Goal: Navigation & Orientation: Find specific page/section

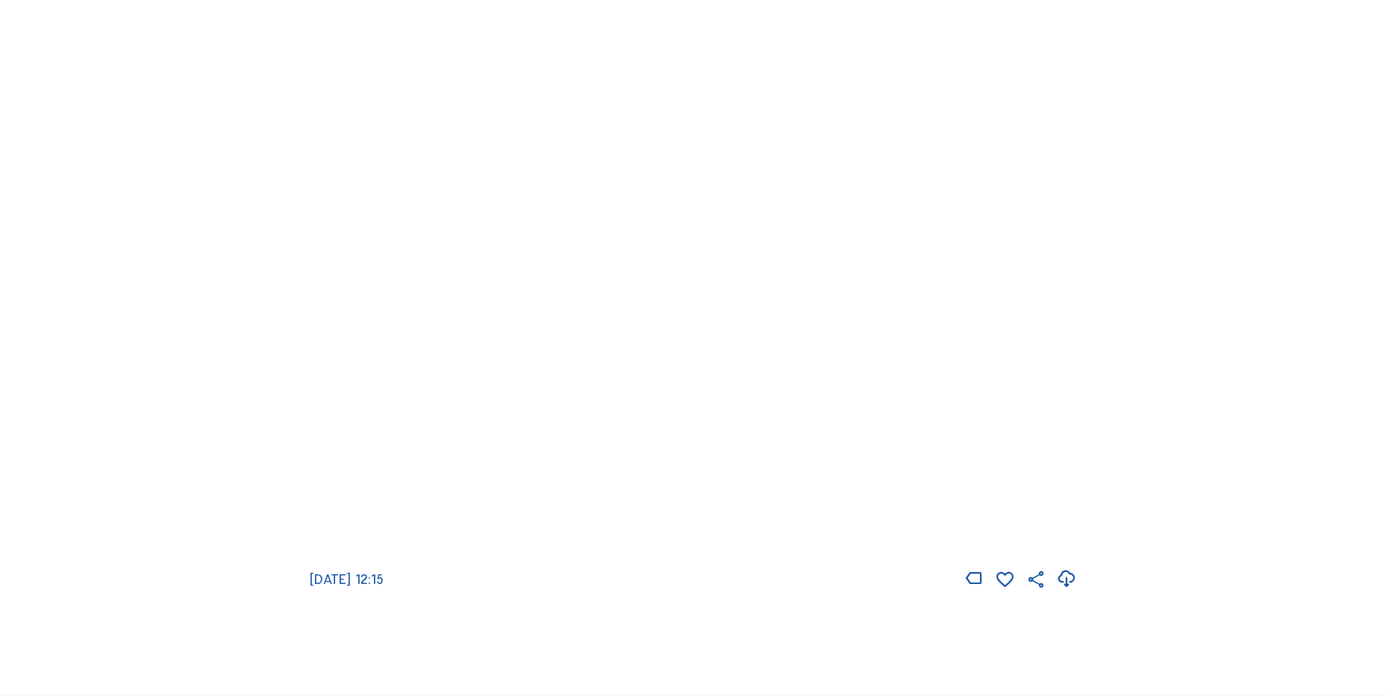
scroll to position [2239, 0]
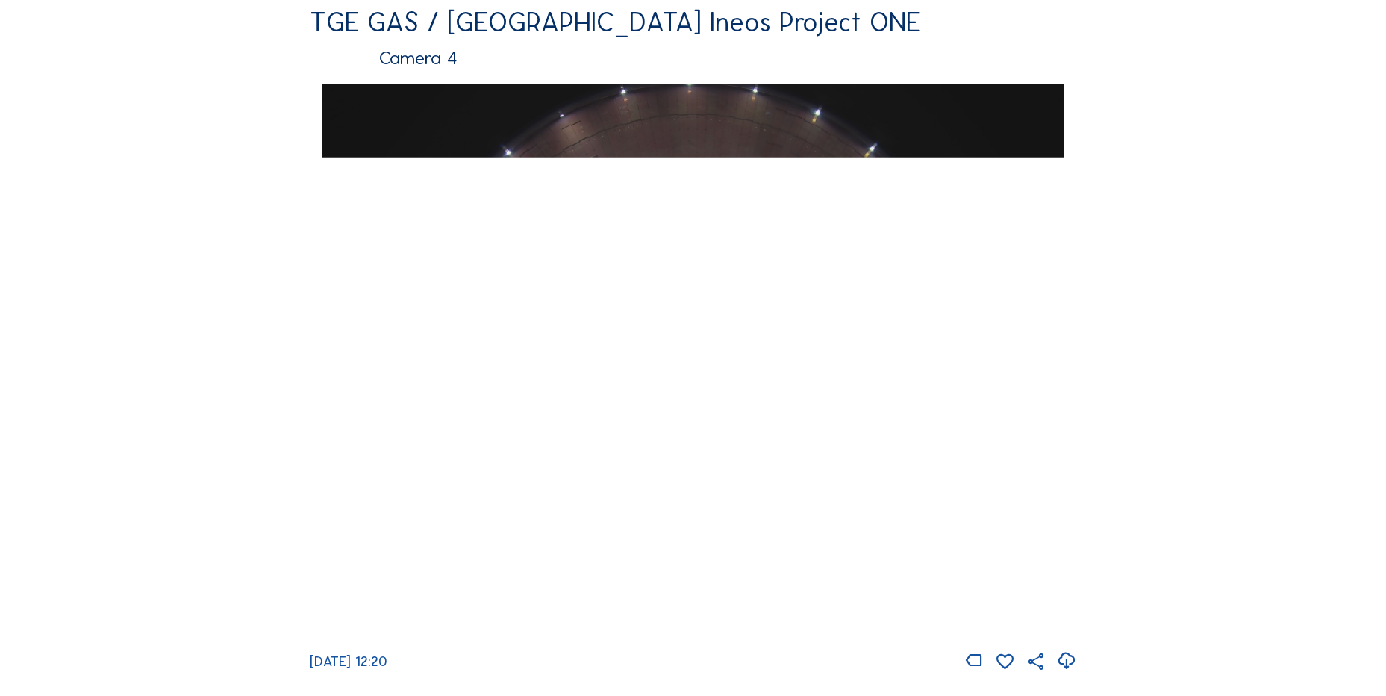
scroll to position [1418, 0]
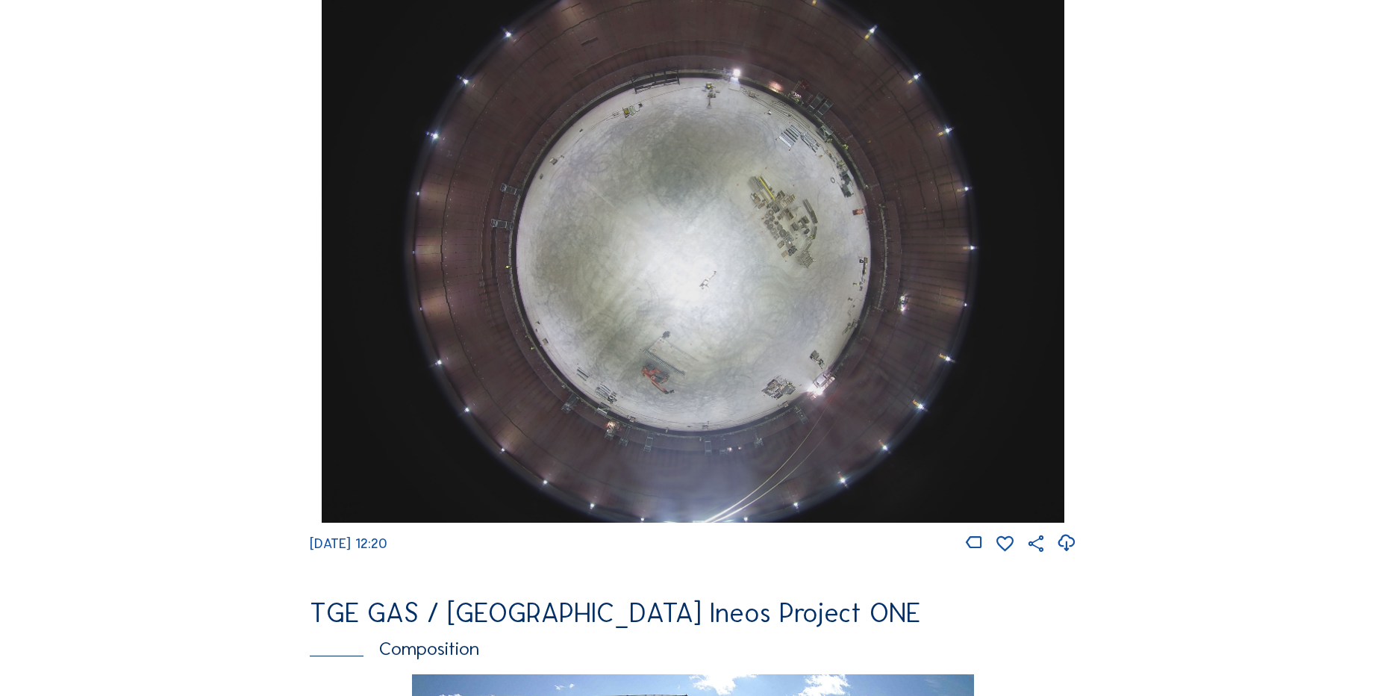
click at [169, 297] on div "Cameras Timelapses My C-Site Feed Photo Show Map Search Fullscreen TGE GAS / [G…" at bounding box center [693, 249] width 1386 height 3335
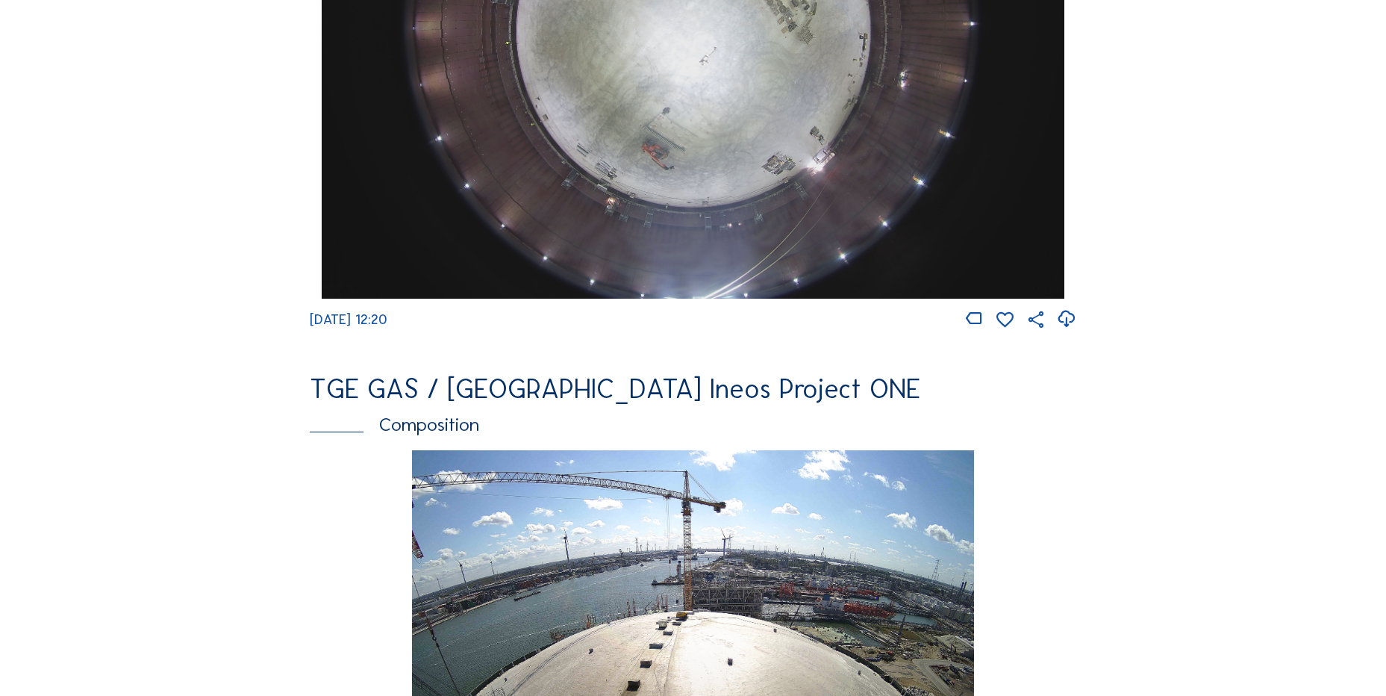
scroll to position [2165, 0]
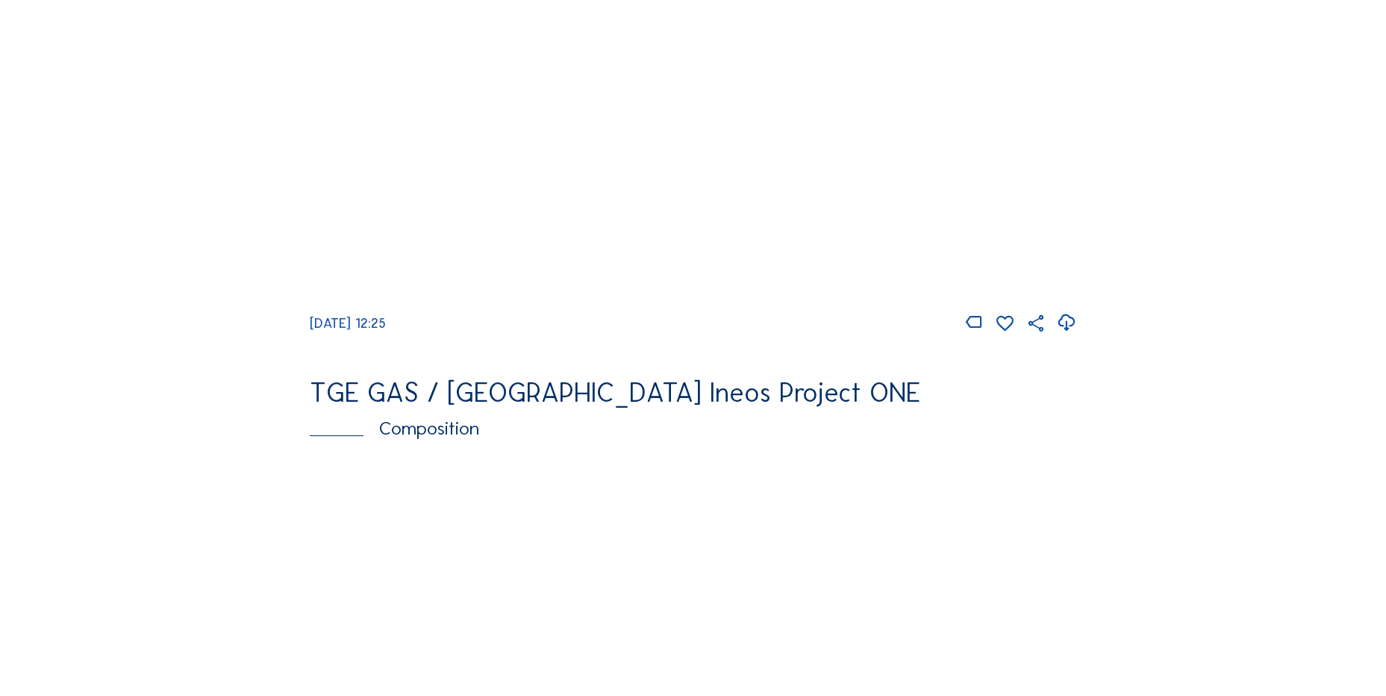
scroll to position [1866, 0]
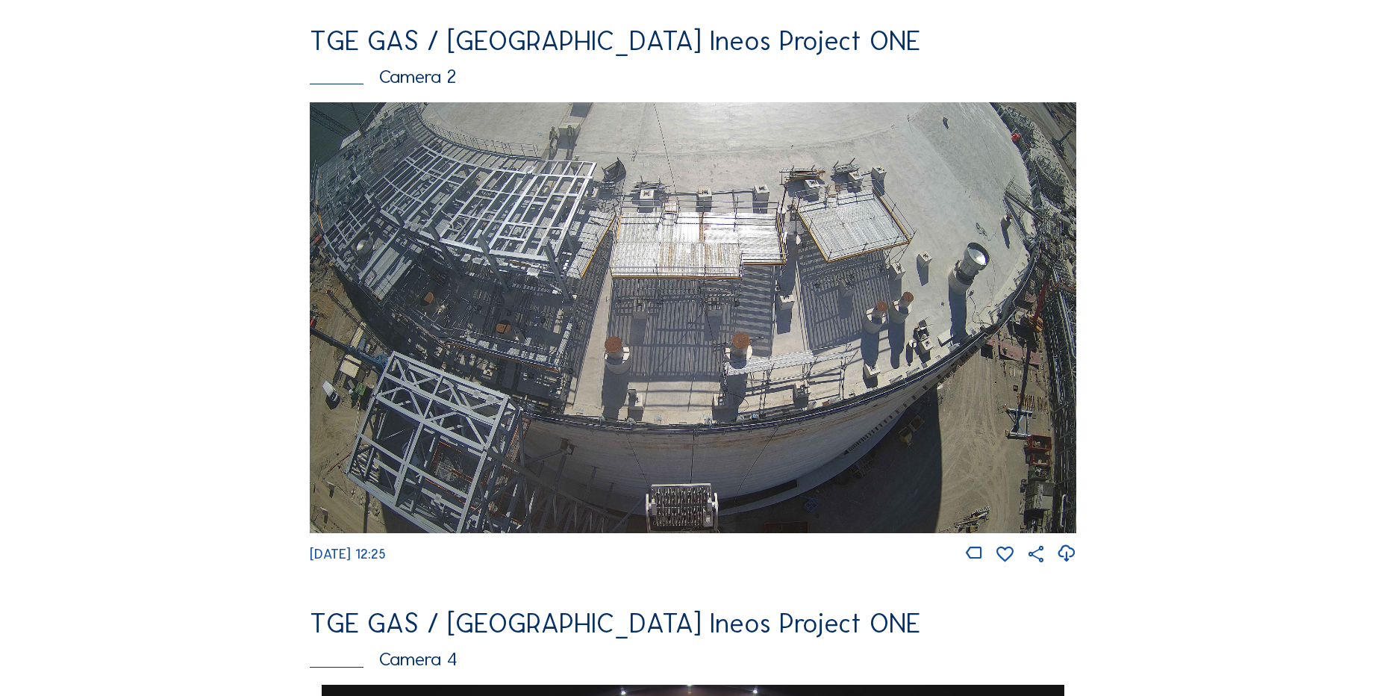
scroll to position [746, 0]
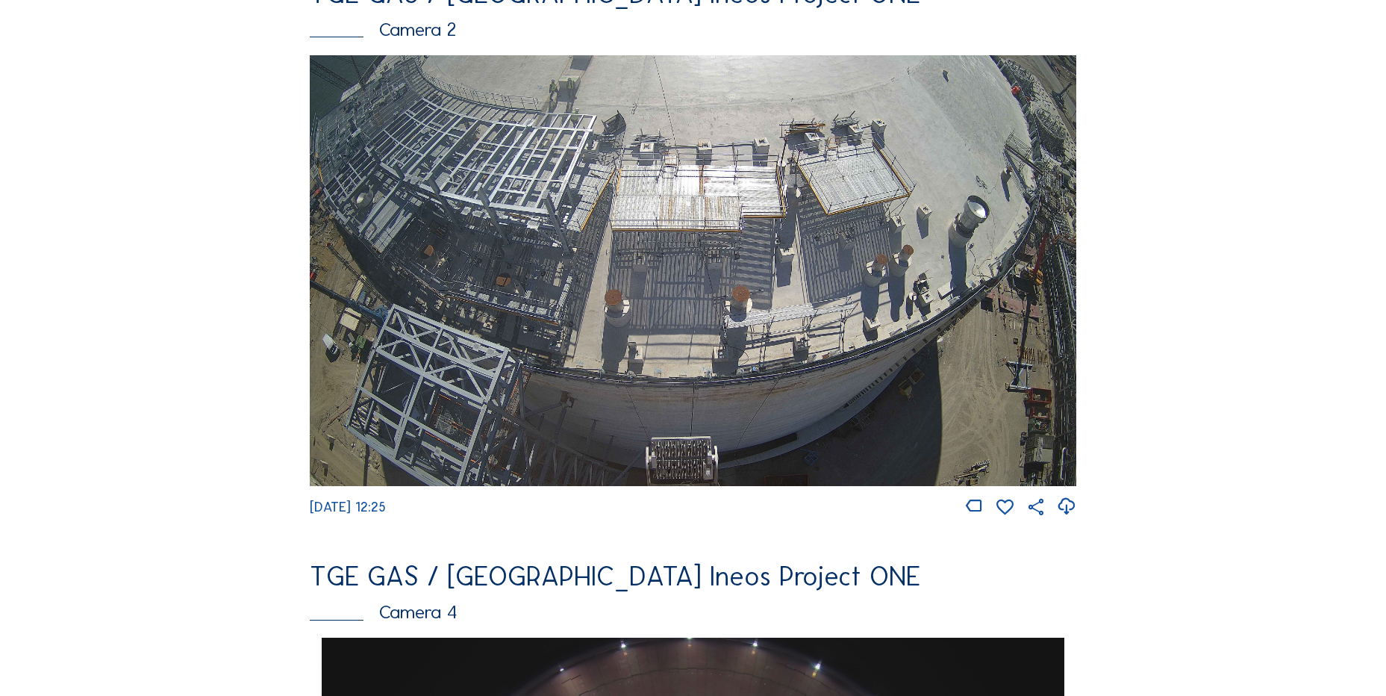
click at [196, 446] on div "Feed Photo Show Map Search Fullscreen TGE GAS / Antwerpen Ineos Project ONE Cam…" at bounding box center [693, 642] width 1040 height 2583
drag, startPoint x: 252, startPoint y: 599, endPoint x: 241, endPoint y: 597, distance: 10.7
click at [246, 598] on div "Feed Photo Show Map Search Fullscreen TGE GAS / Antwerpen Ineos Project ONE Cam…" at bounding box center [693, 642] width 1040 height 2583
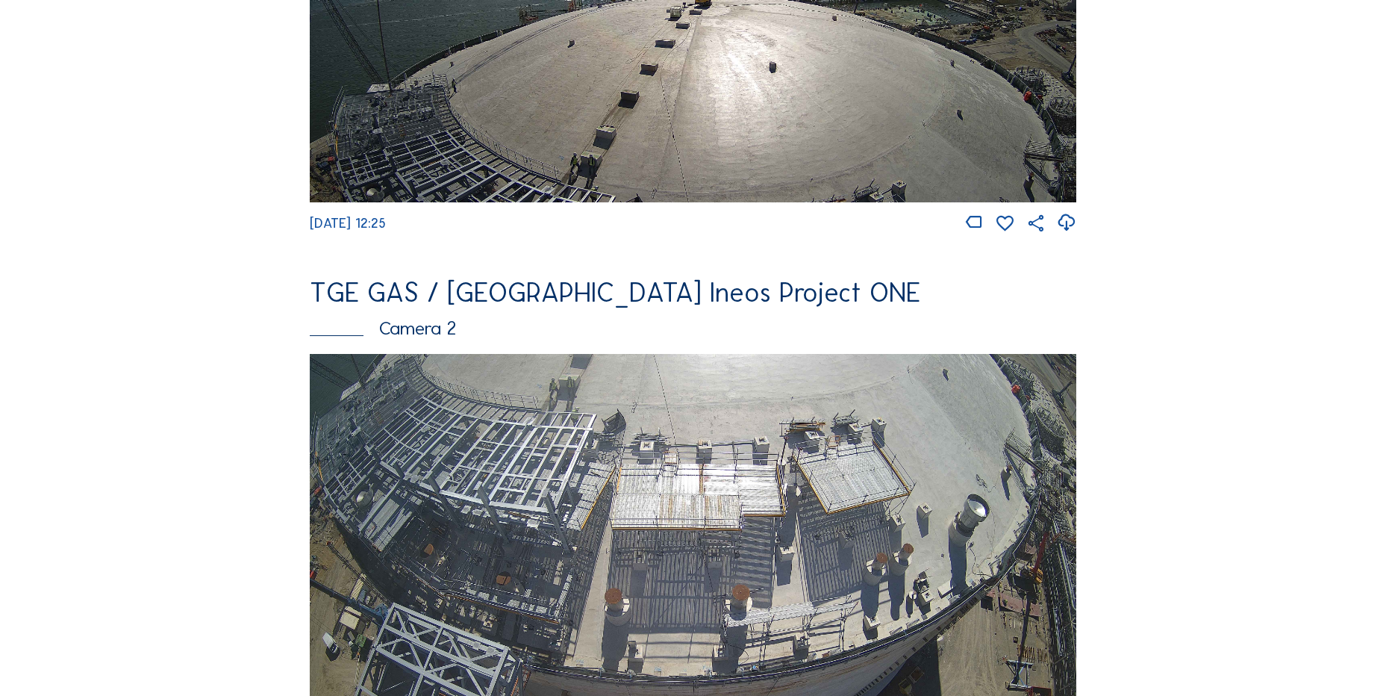
scroll to position [0, 0]
